Goal: Task Accomplishment & Management: Use online tool/utility

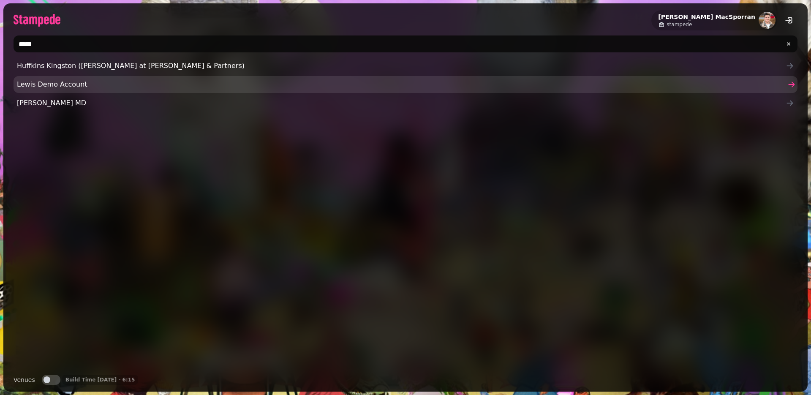
type input "*****"
click at [69, 84] on span "Lewis Demo Account" at bounding box center [401, 84] width 769 height 10
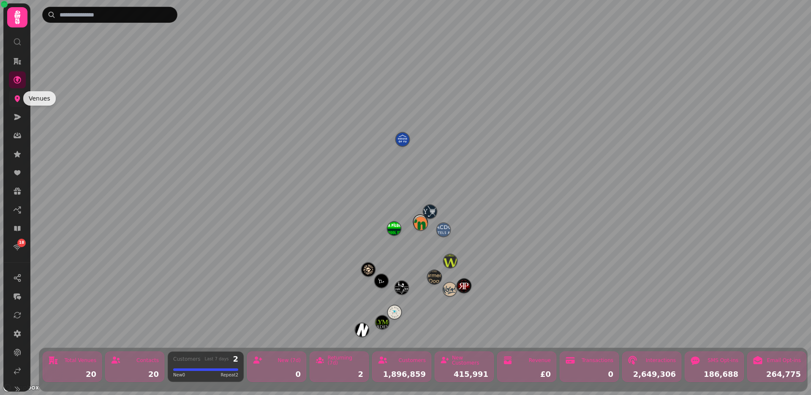
click at [19, 98] on icon at bounding box center [17, 98] width 5 height 7
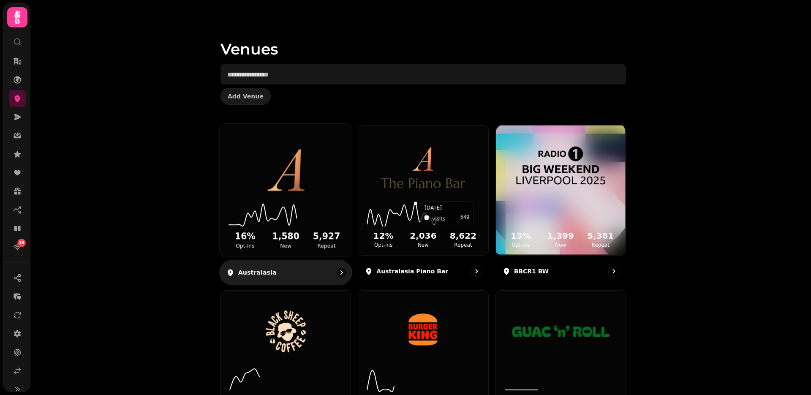
scroll to position [54, 0]
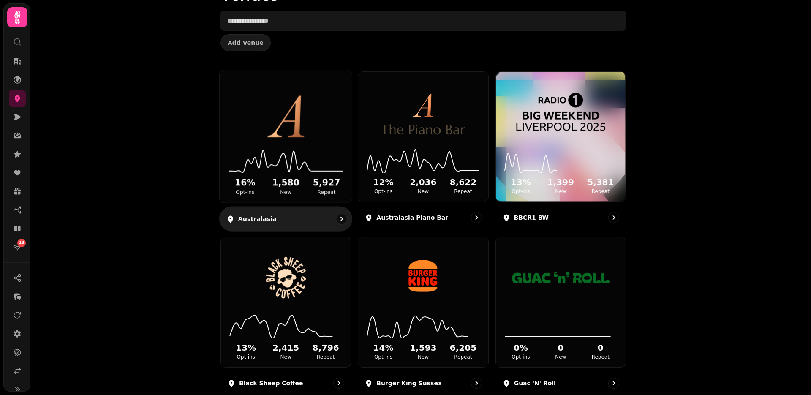
click at [304, 131] on img at bounding box center [285, 111] width 99 height 55
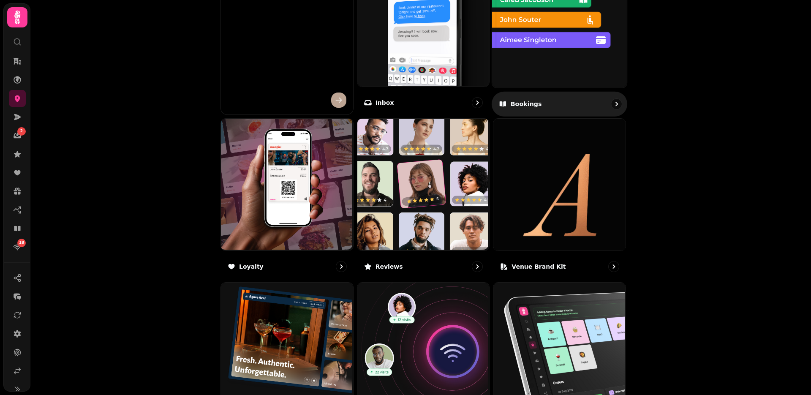
scroll to position [353, 0]
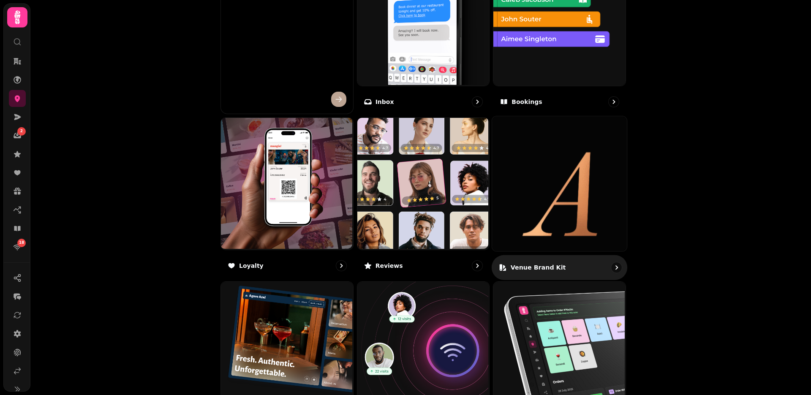
click at [548, 175] on img at bounding box center [559, 183] width 135 height 135
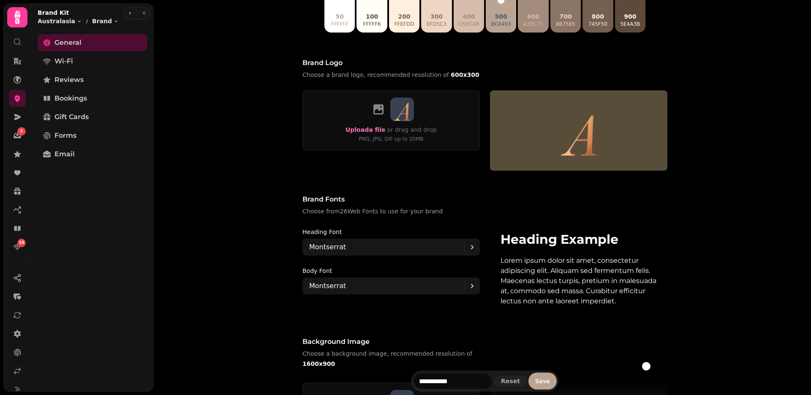
scroll to position [408, 0]
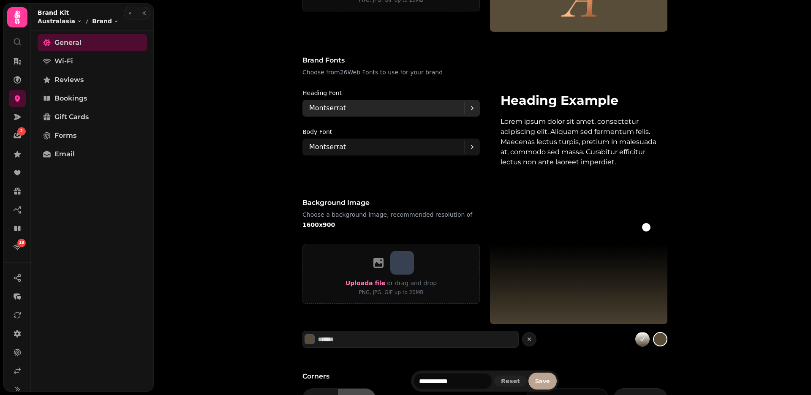
click at [380, 109] on div "Montserrat" at bounding box center [386, 108] width 155 height 17
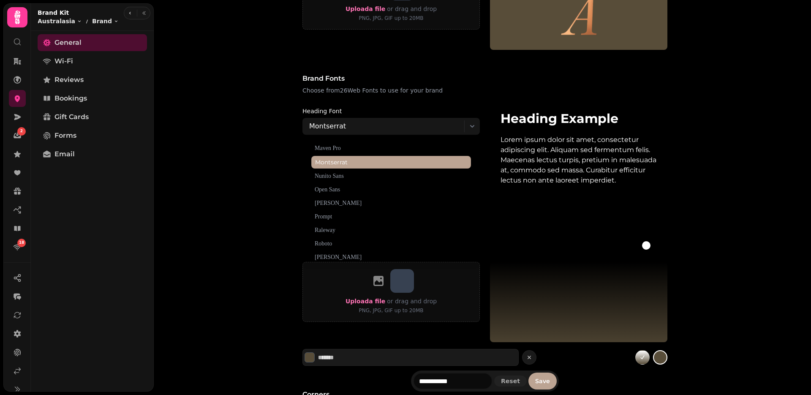
scroll to position [236, 0]
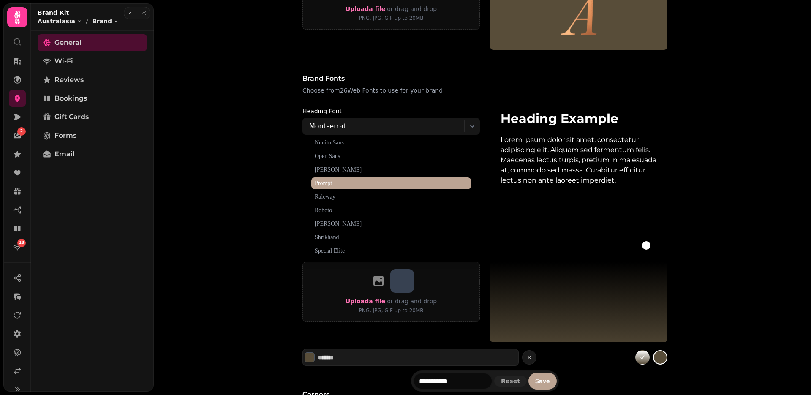
click at [336, 185] on span "Prompt" at bounding box center [391, 183] width 160 height 12
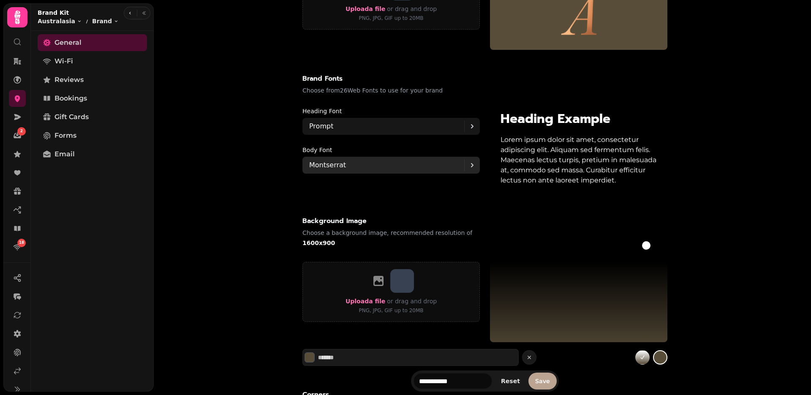
click at [337, 166] on p "Montserrat" at bounding box center [327, 165] width 37 height 10
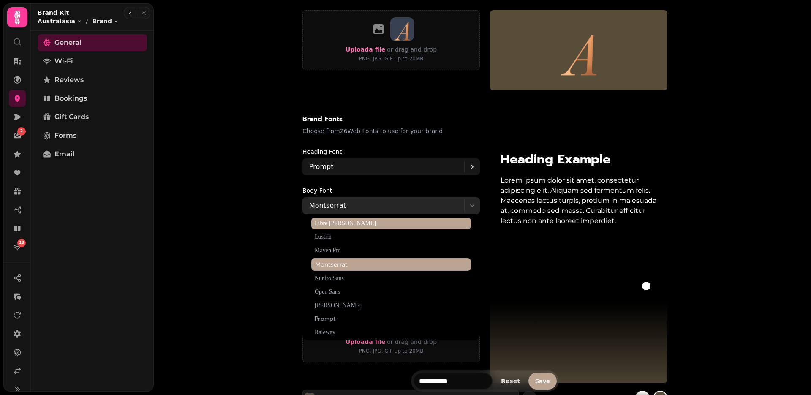
scroll to position [192, 0]
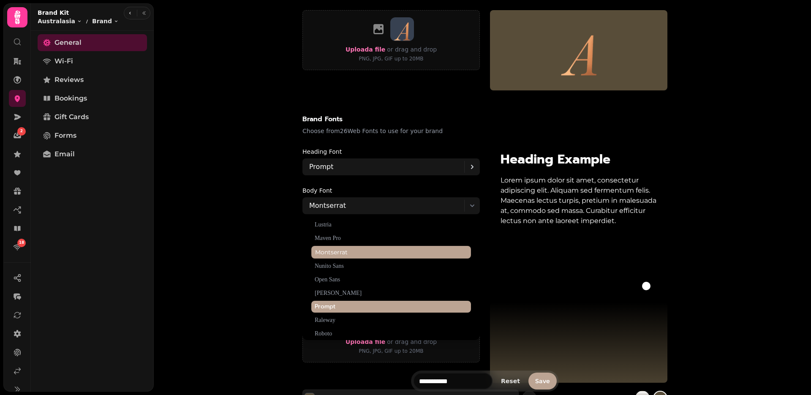
click at [344, 310] on span "Prompt" at bounding box center [391, 307] width 160 height 12
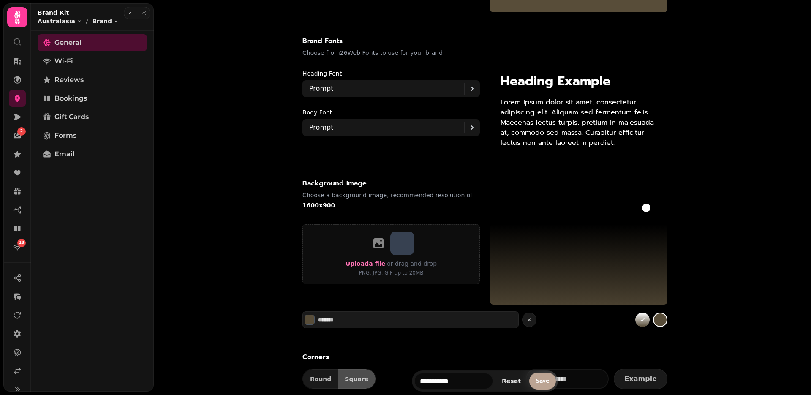
scroll to position [522, 0]
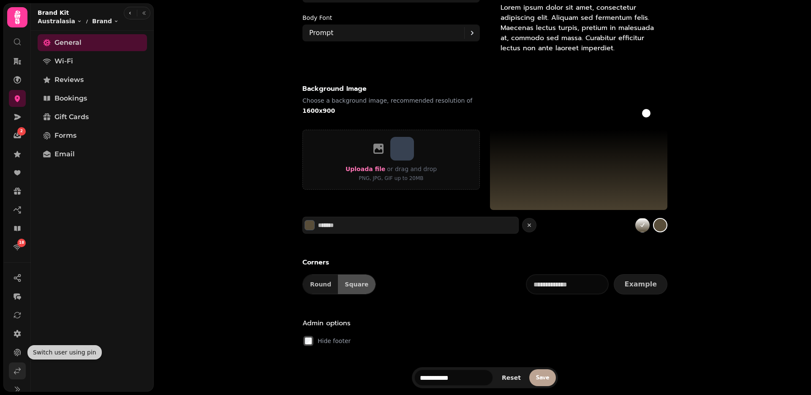
click at [18, 365] on link at bounding box center [17, 370] width 17 height 17
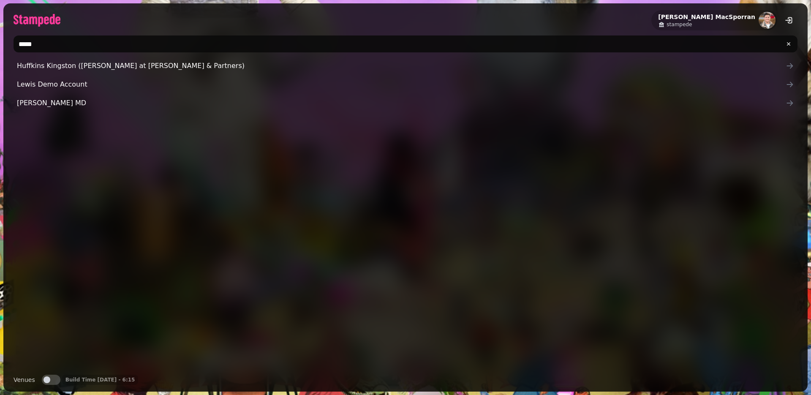
click at [68, 44] on input "*****" at bounding box center [406, 43] width 784 height 17
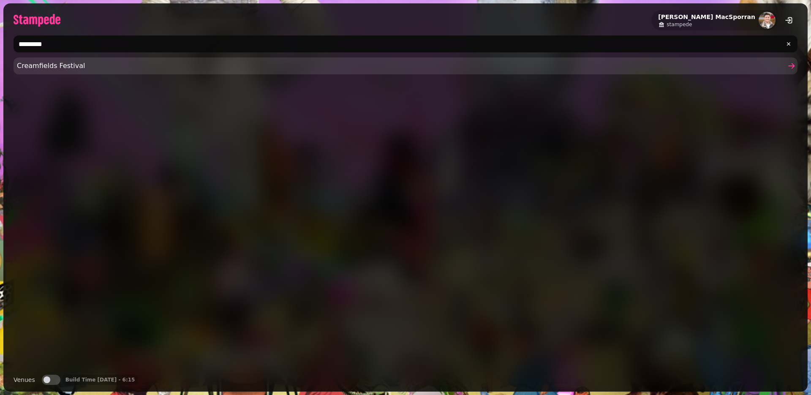
type input "*********"
click at [52, 69] on span "Creamfields Festival" at bounding box center [401, 66] width 769 height 10
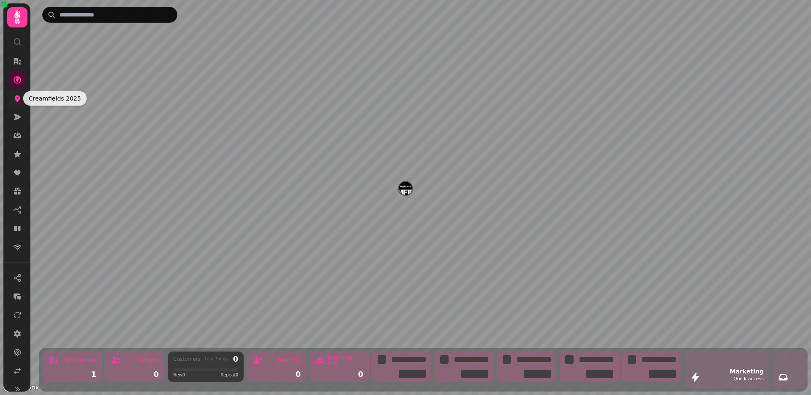
click at [20, 96] on icon at bounding box center [17, 98] width 8 height 8
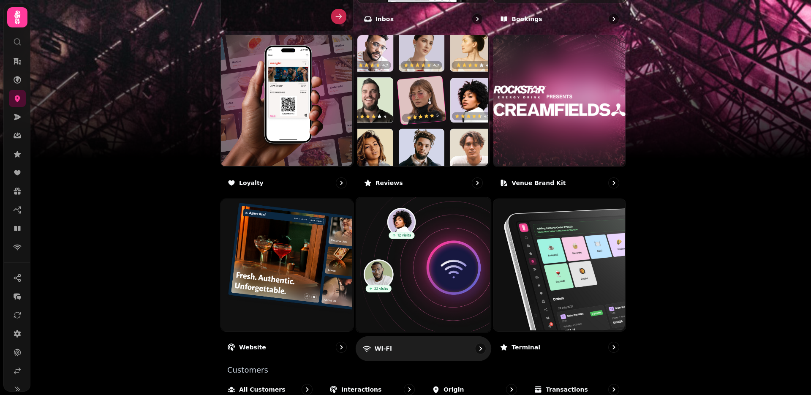
scroll to position [458, 0]
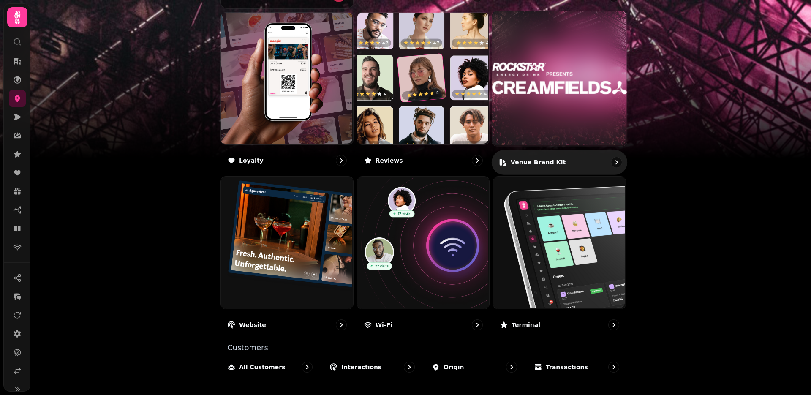
click at [551, 135] on img at bounding box center [559, 78] width 135 height 135
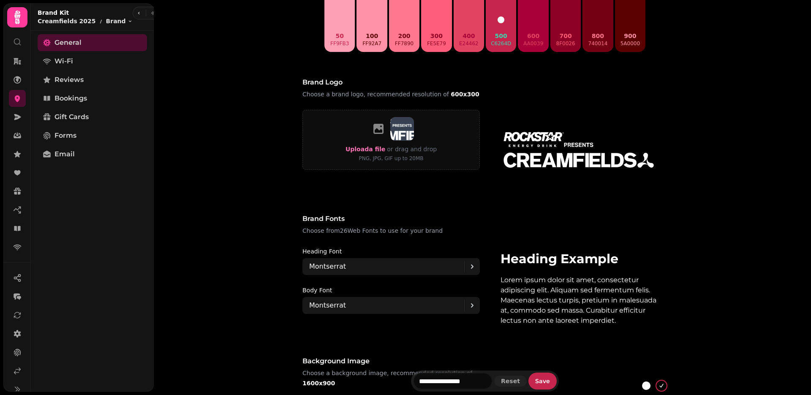
scroll to position [265, 0]
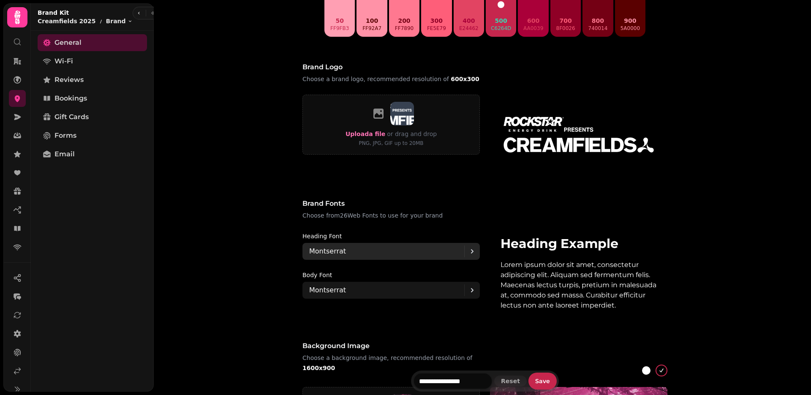
click at [329, 256] on p "Montserrat" at bounding box center [327, 251] width 37 height 10
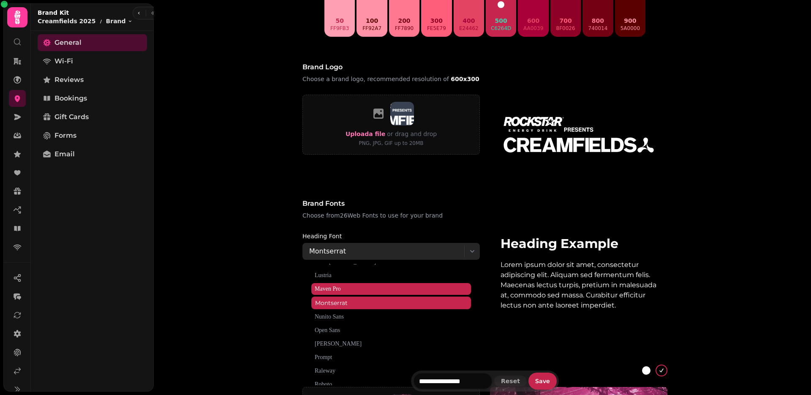
scroll to position [189, 0]
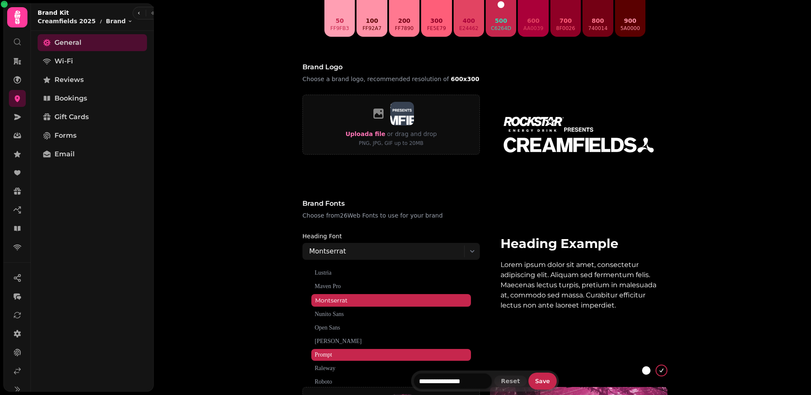
click at [336, 352] on span "Prompt" at bounding box center [391, 355] width 160 height 12
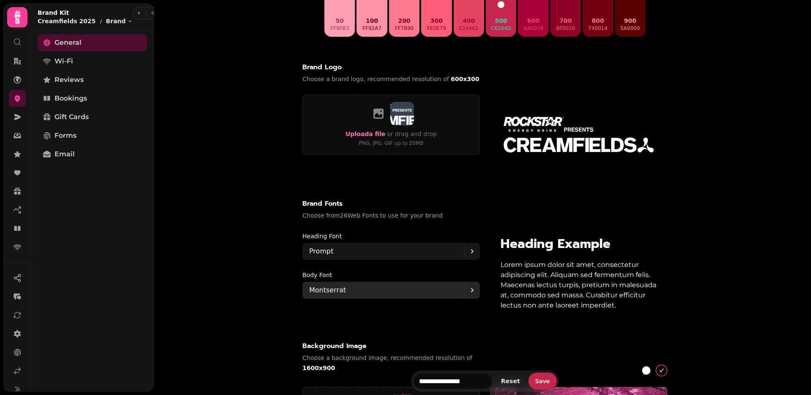
click at [340, 289] on p "Montserrat" at bounding box center [327, 290] width 37 height 10
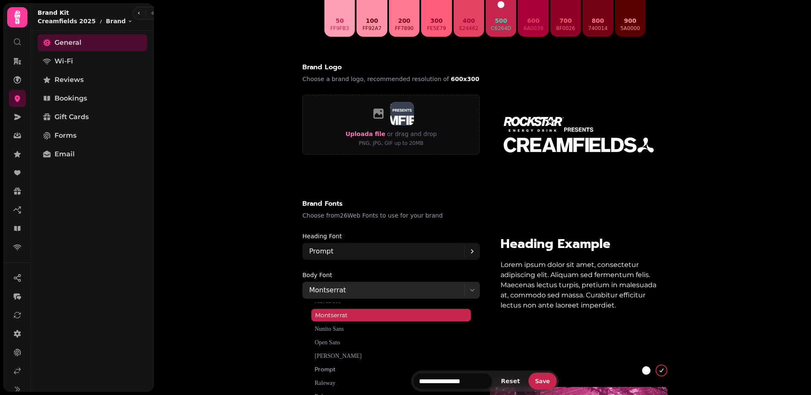
scroll to position [236, 0]
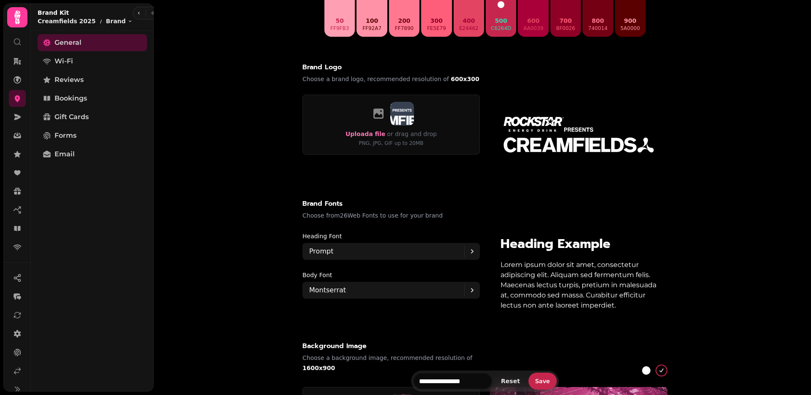
click at [334, 370] on div "**********" at bounding box center [485, 380] width 632 height 21
click at [345, 297] on div "Montserrat" at bounding box center [386, 290] width 155 height 17
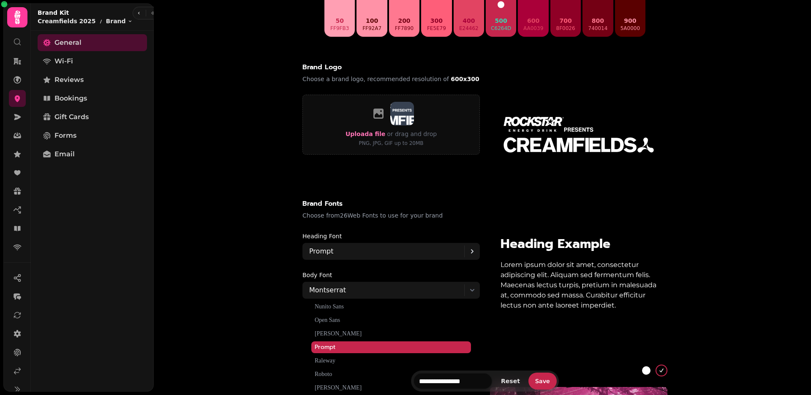
click at [343, 348] on span "Prompt" at bounding box center [391, 347] width 160 height 12
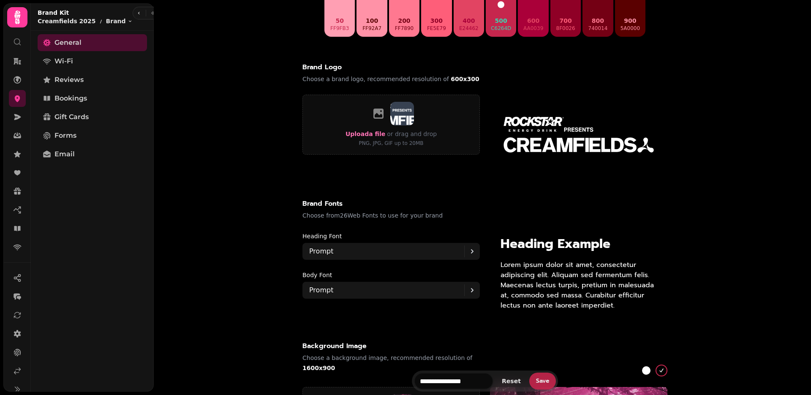
click at [543, 380] on span "Save" at bounding box center [542, 381] width 13 height 6
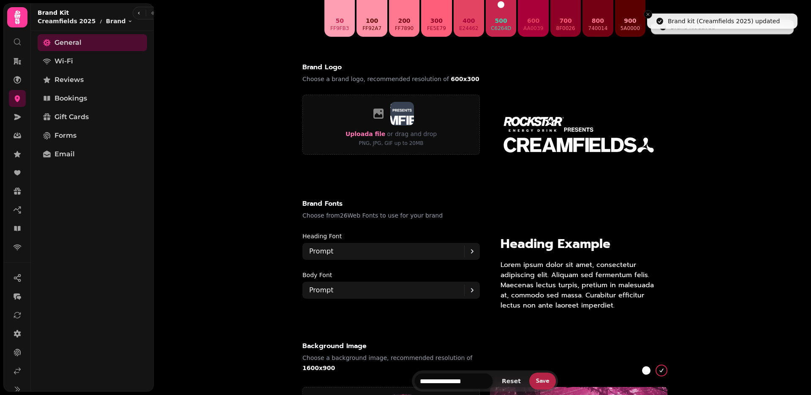
click at [543, 380] on span "Save" at bounding box center [542, 381] width 13 height 6
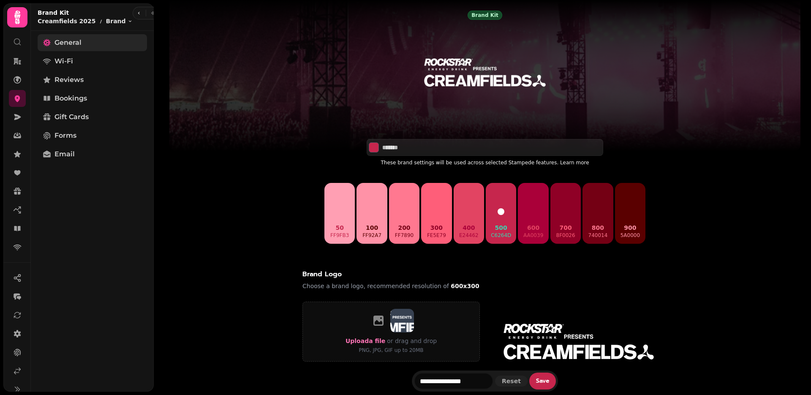
scroll to position [27, 0]
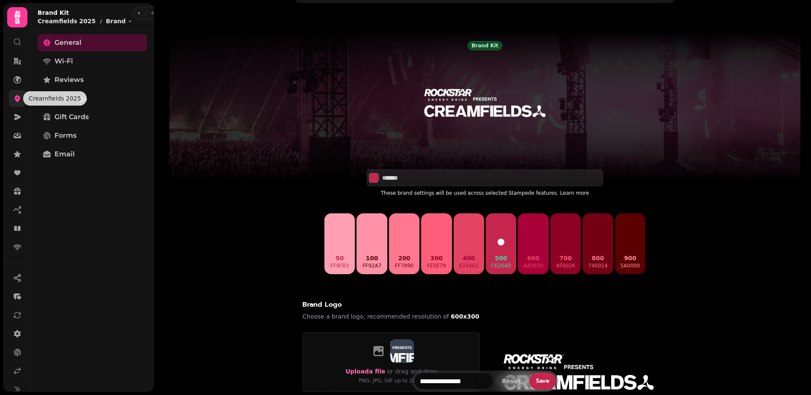
click at [14, 100] on icon at bounding box center [17, 98] width 8 height 8
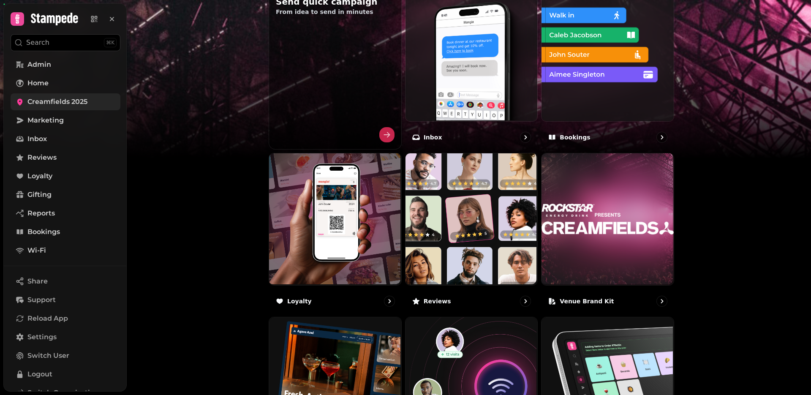
scroll to position [444, 0]
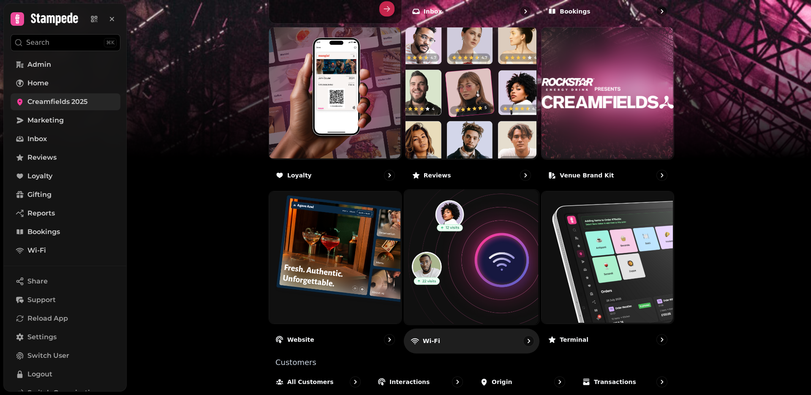
click at [473, 250] on img at bounding box center [470, 256] width 135 height 135
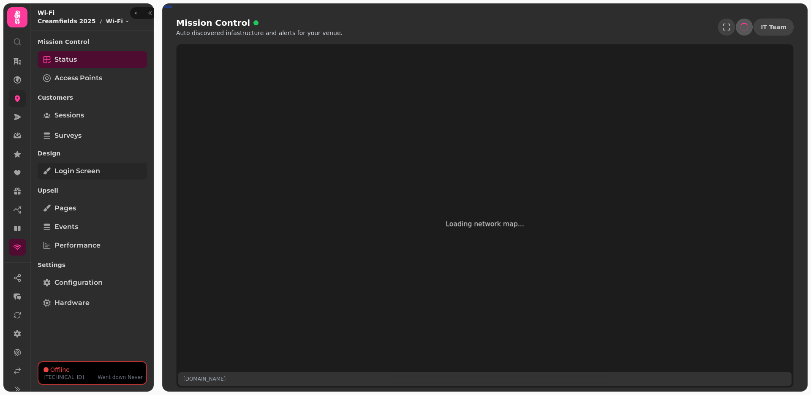
click at [80, 174] on span "Login screen" at bounding box center [77, 171] width 46 height 10
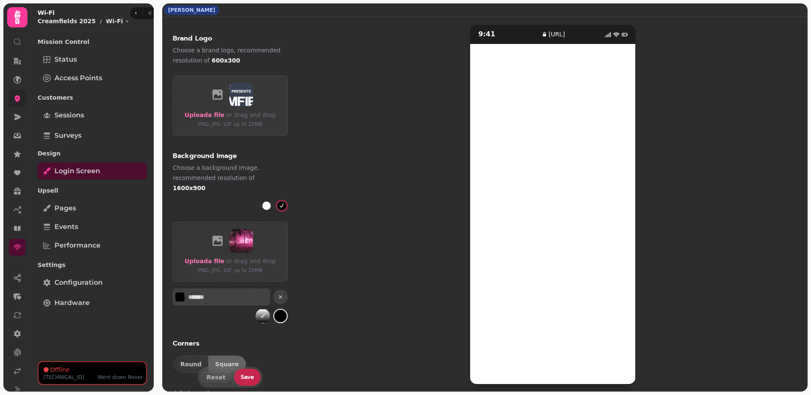
scroll to position [362, 0]
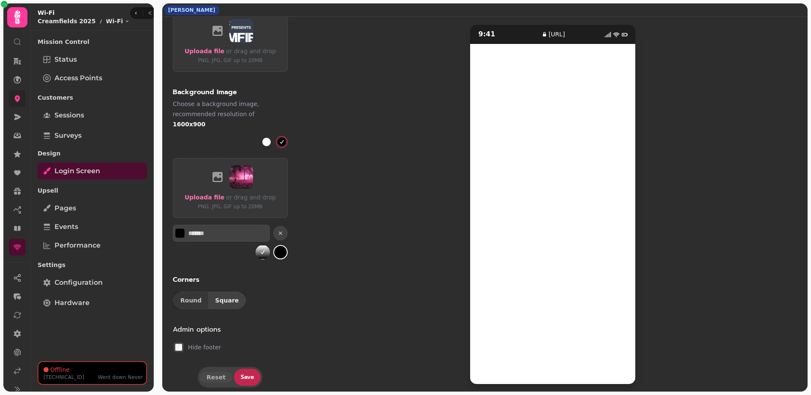
click at [222, 294] on button "Square" at bounding box center [227, 300] width 38 height 17
click at [226, 295] on button "Square" at bounding box center [227, 300] width 38 height 17
click at [248, 374] on span "Save" at bounding box center [247, 377] width 13 height 6
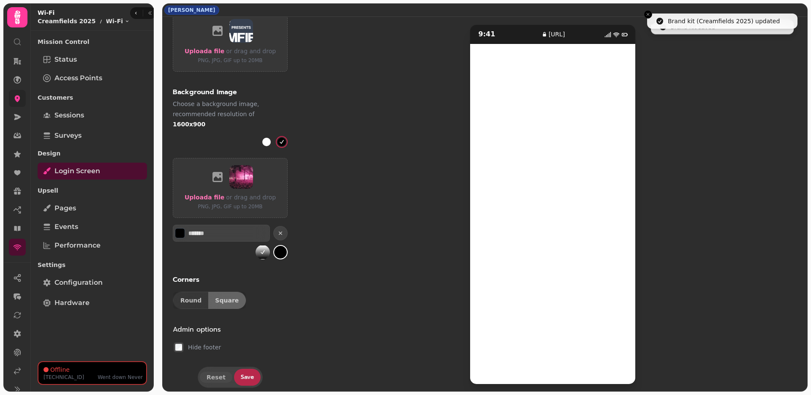
click at [248, 374] on span "Save" at bounding box center [247, 377] width 13 height 6
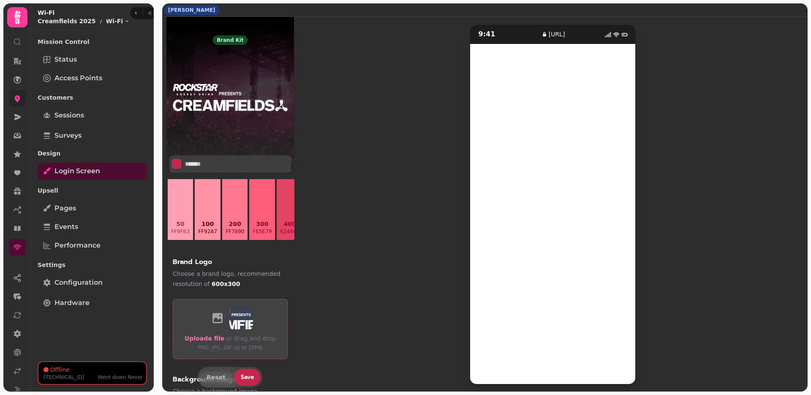
scroll to position [78, 0]
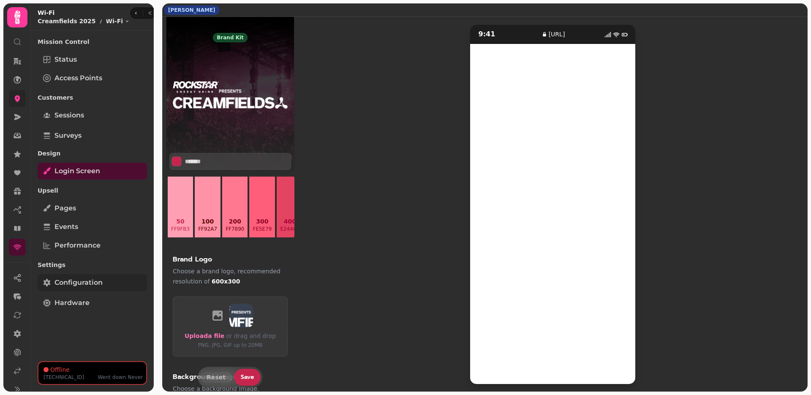
click at [79, 284] on span "Configuration" at bounding box center [78, 283] width 48 height 10
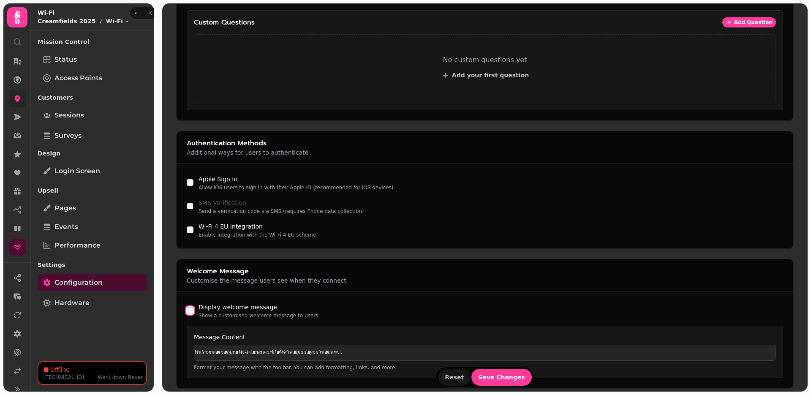
scroll to position [422, 0]
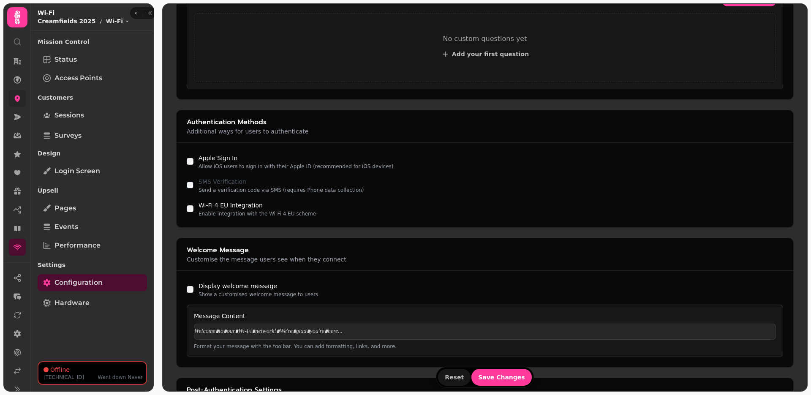
click at [253, 333] on p at bounding box center [484, 331] width 581 height 8
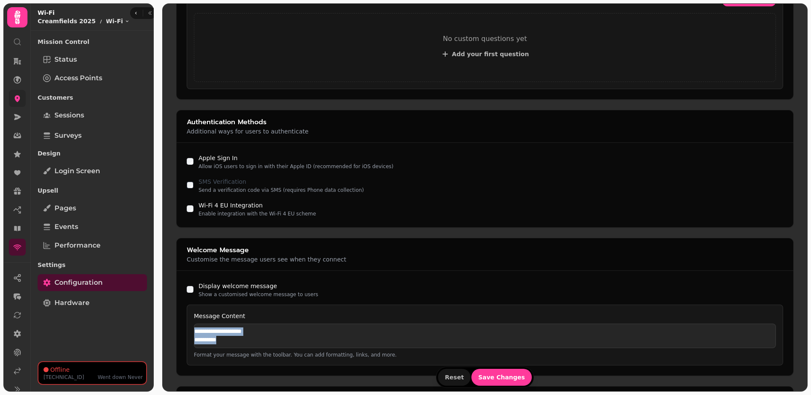
scroll to position [0, 0]
drag, startPoint x: 228, startPoint y: 338, endPoint x: 181, endPoint y: 325, distance: 48.6
click at [181, 325] on div "**********" at bounding box center [485, 323] width 617 height 105
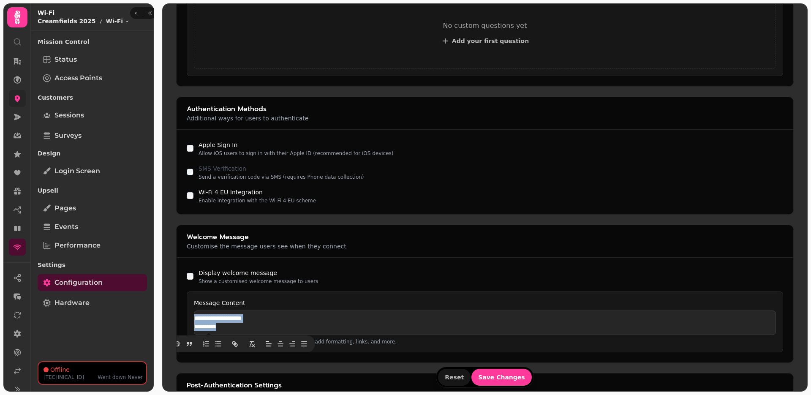
scroll to position [438, 0]
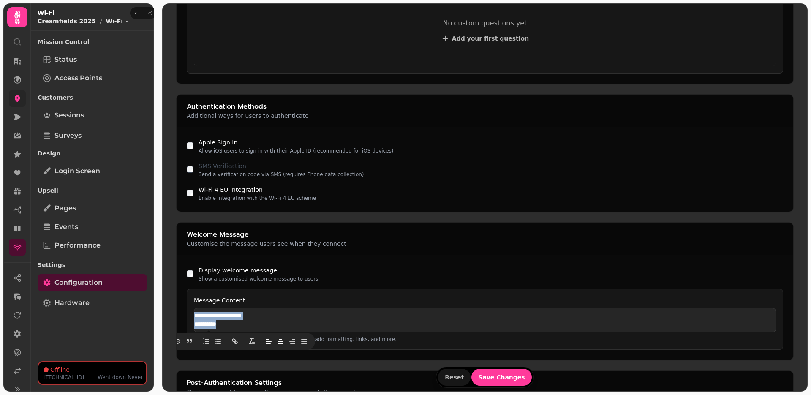
click at [279, 343] on icon "button" at bounding box center [281, 341] width 8 height 8
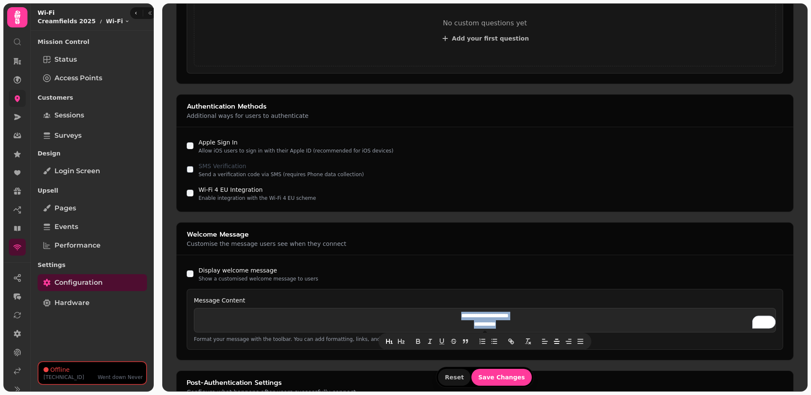
click at [391, 341] on icon "button" at bounding box center [389, 341] width 7 height 5
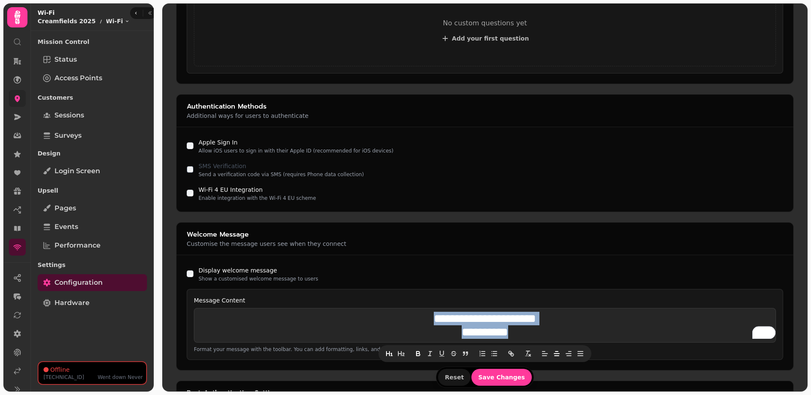
click at [416, 354] on icon "button" at bounding box center [417, 355] width 3 height 2
click at [498, 377] on span "Save Changes" at bounding box center [501, 377] width 47 height 6
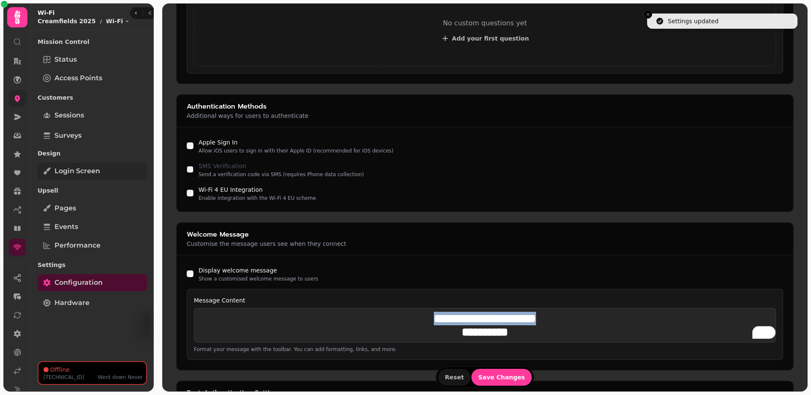
click at [96, 174] on span "Login screen" at bounding box center [77, 171] width 46 height 10
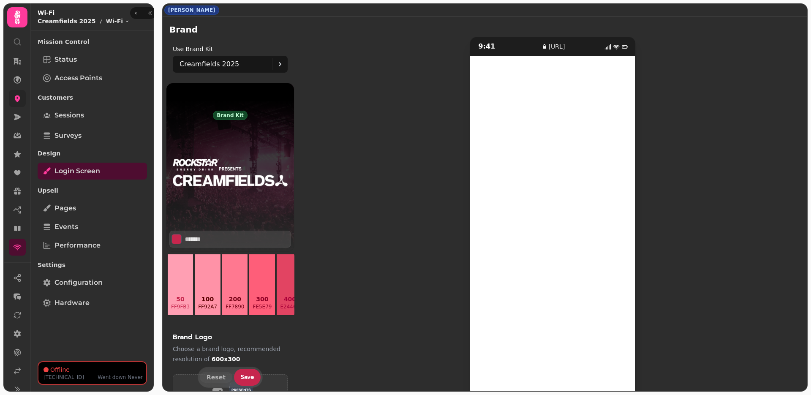
scroll to position [28, 0]
click at [90, 292] on div "Settings Configuration" at bounding box center [92, 274] width 109 height 35
click at [94, 283] on span "Configuration" at bounding box center [78, 283] width 48 height 10
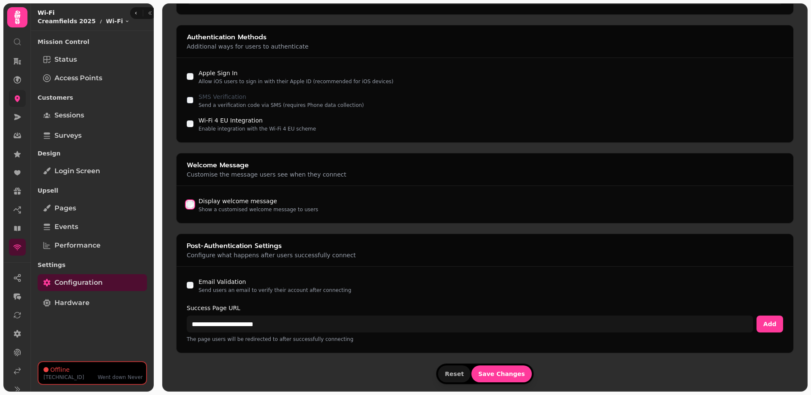
scroll to position [507, 0]
click at [507, 380] on button "Save Changes" at bounding box center [501, 374] width 60 height 17
click at [87, 171] on span "Login screen" at bounding box center [77, 171] width 46 height 10
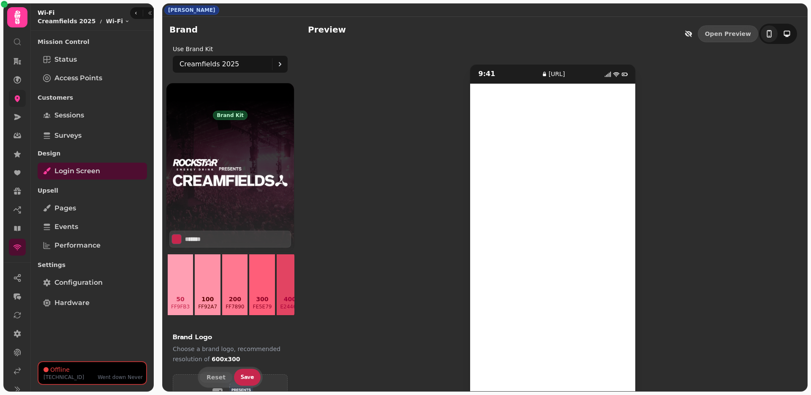
scroll to position [40, 0]
